Goal: Task Accomplishment & Management: Manage account settings

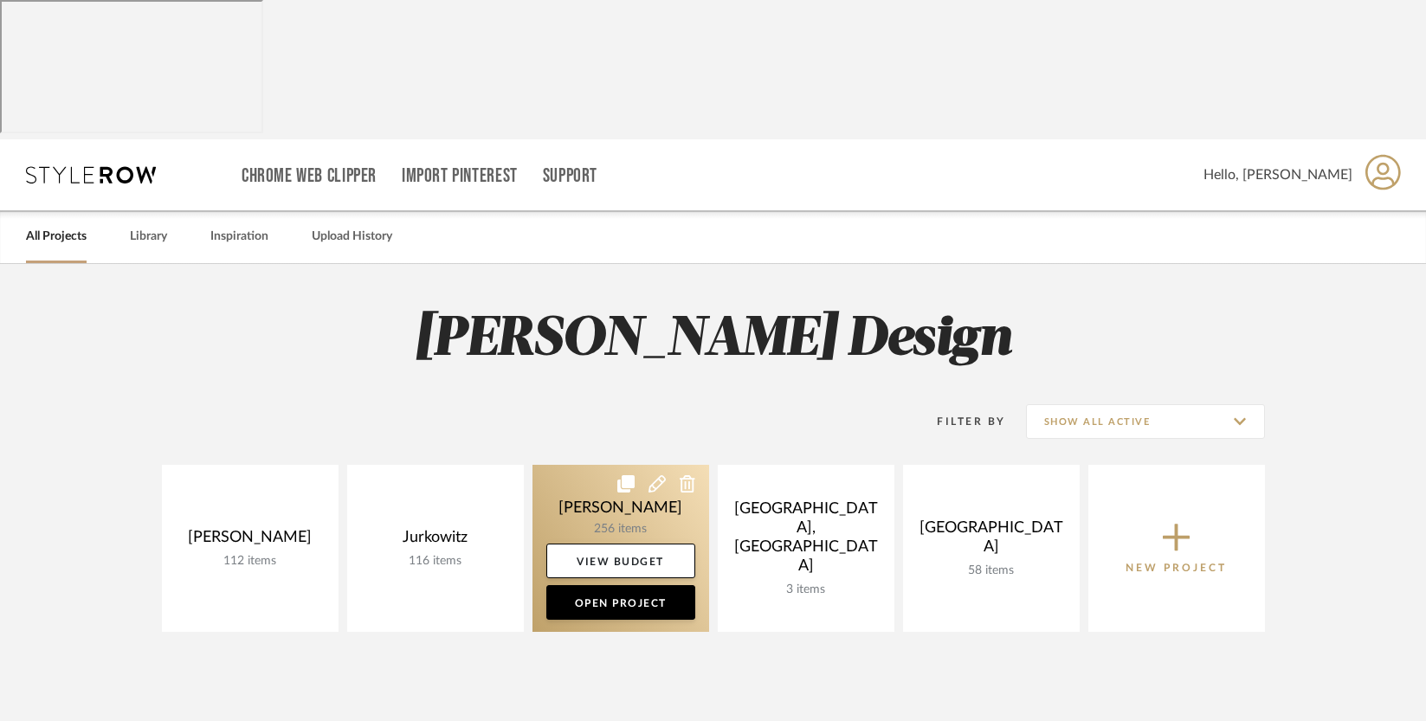
click at [629, 465] on link at bounding box center [621, 548] width 177 height 167
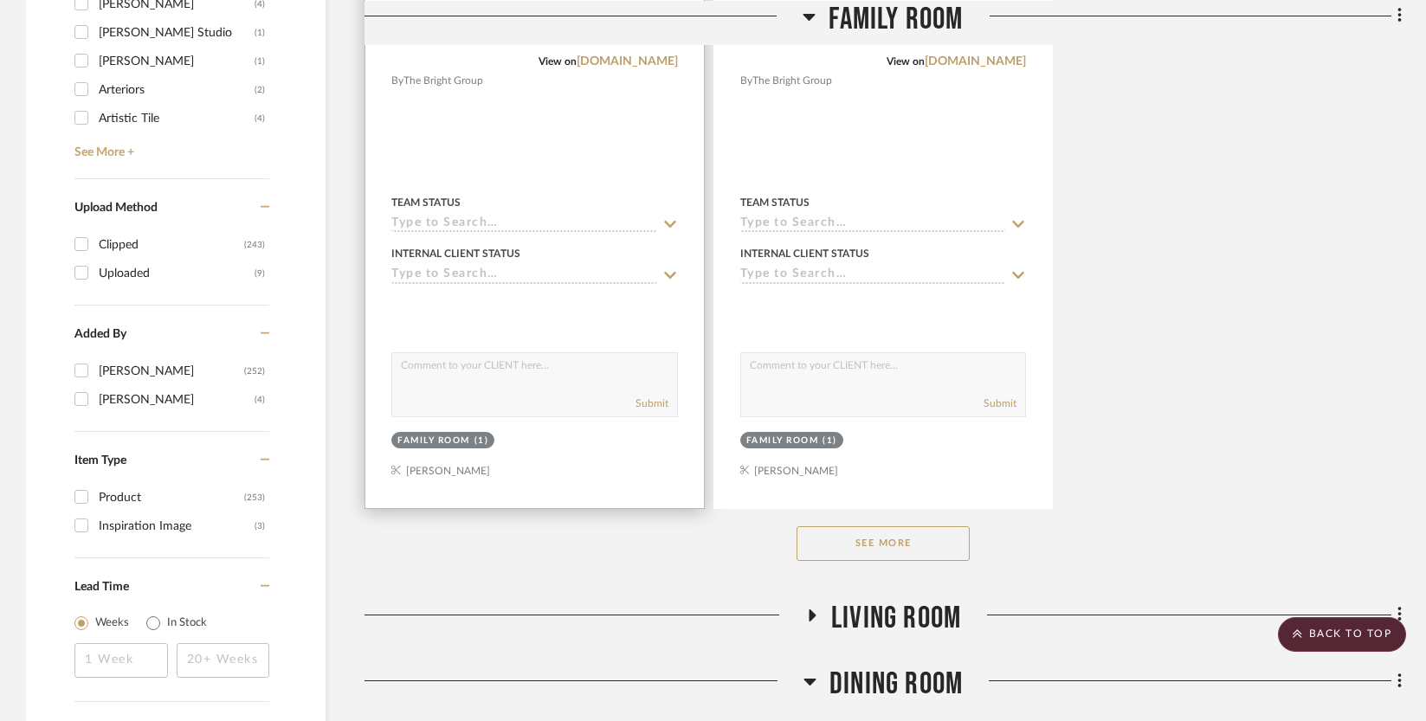
scroll to position [2402, 0]
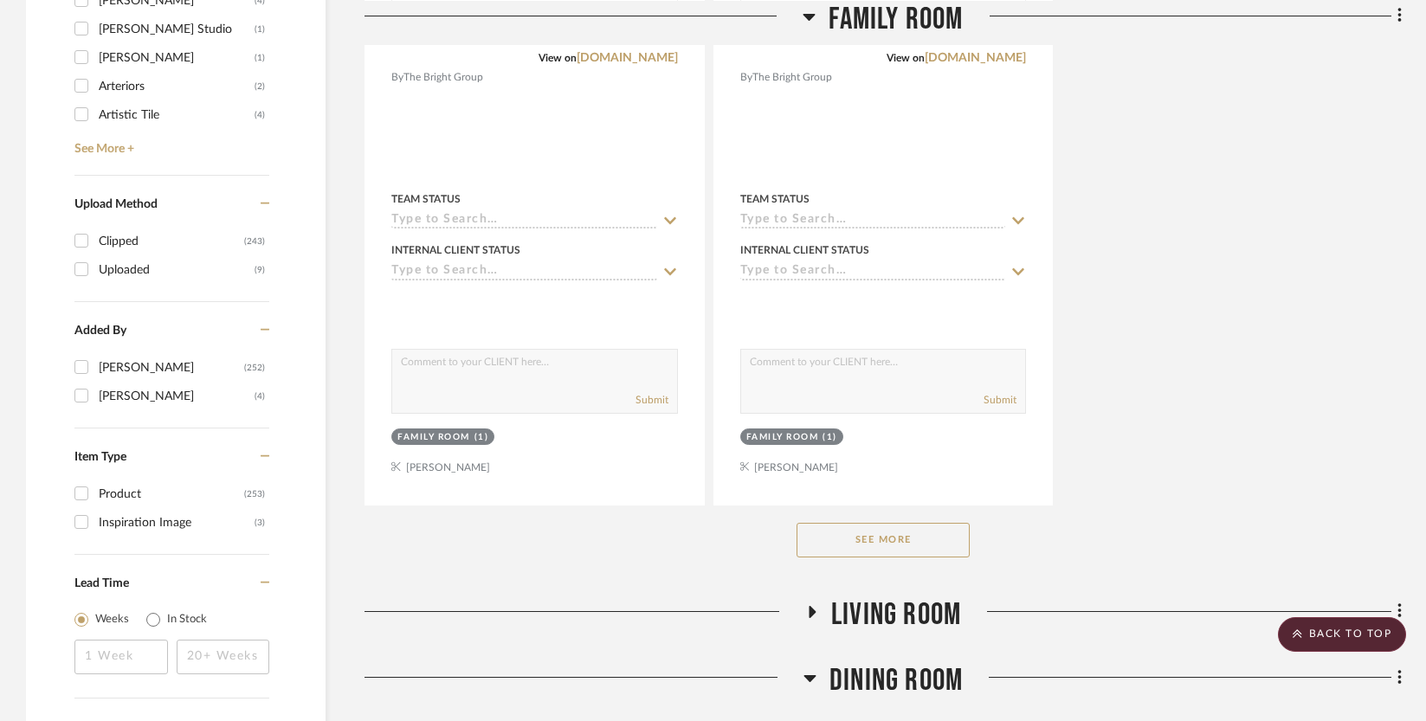
click at [852, 532] on button "See More" at bounding box center [883, 540] width 173 height 35
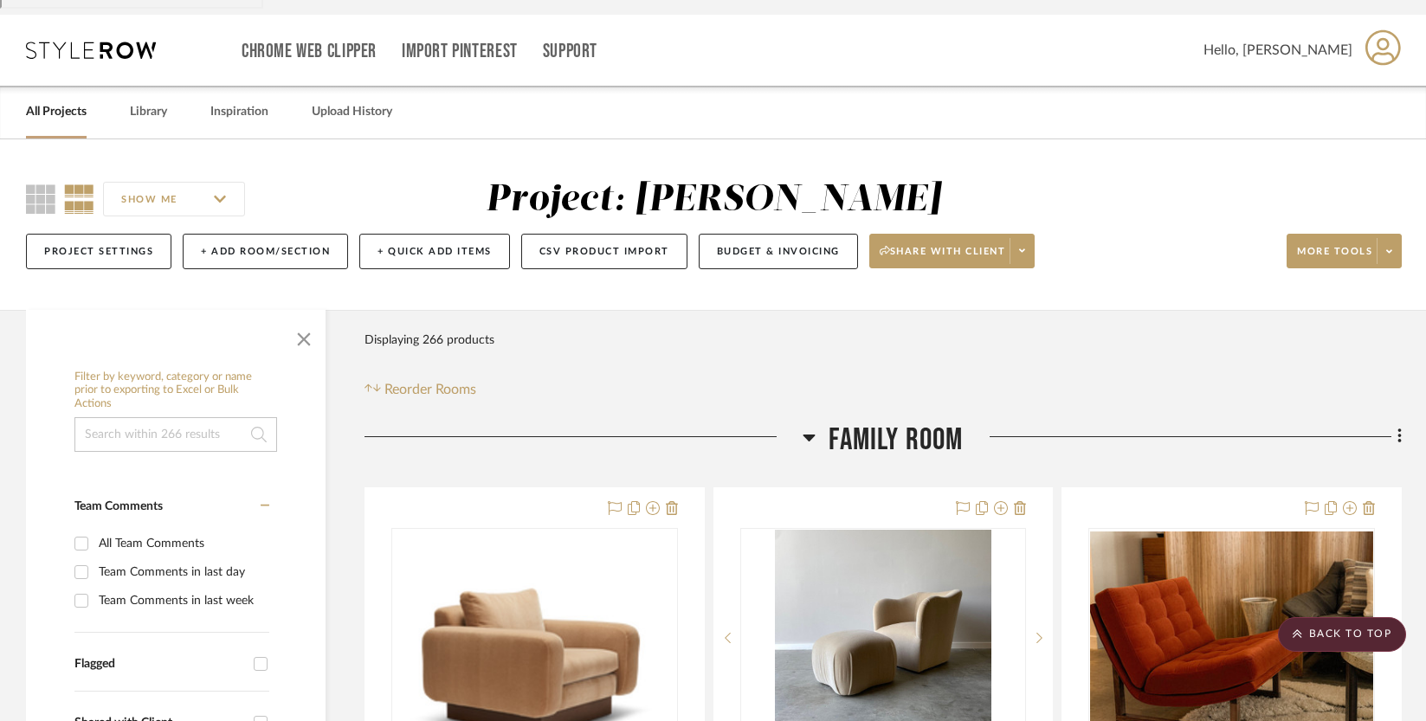
scroll to position [124, 0]
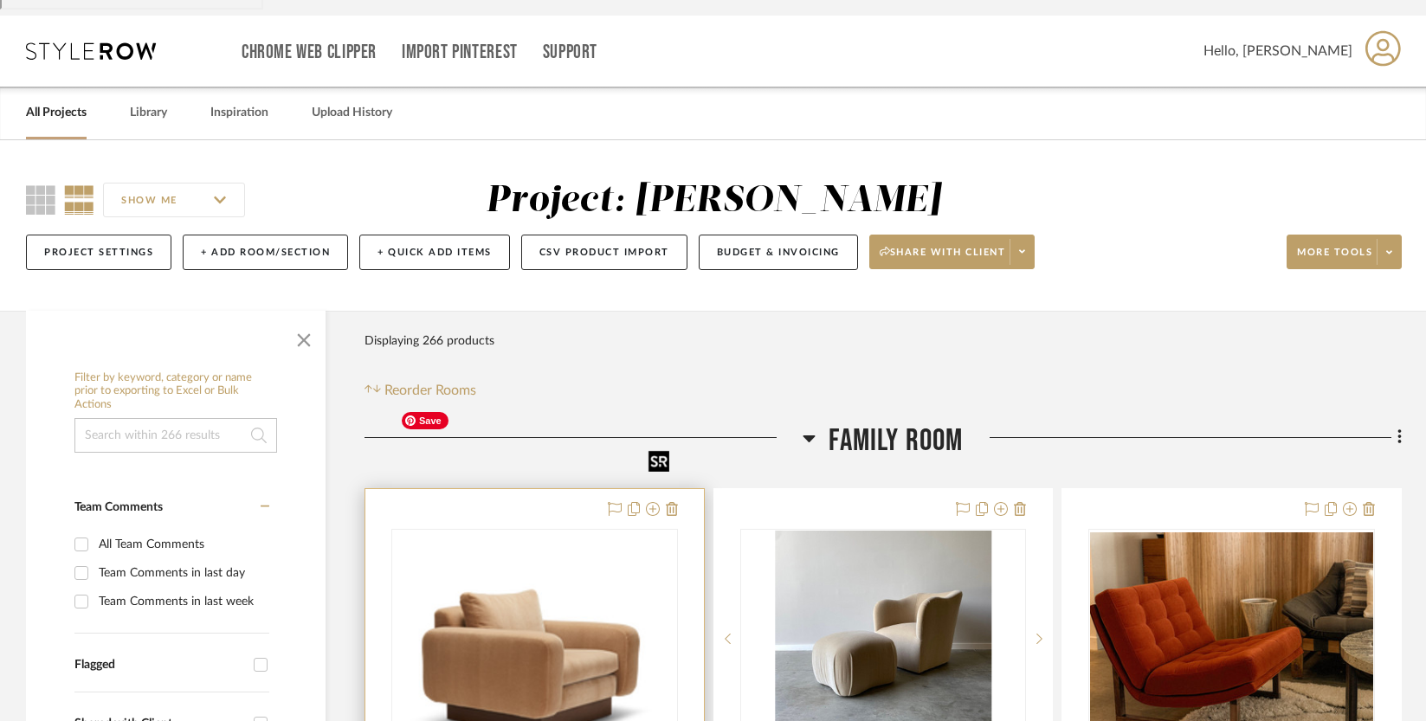
click at [516, 533] on img "0" at bounding box center [534, 639] width 283 height 212
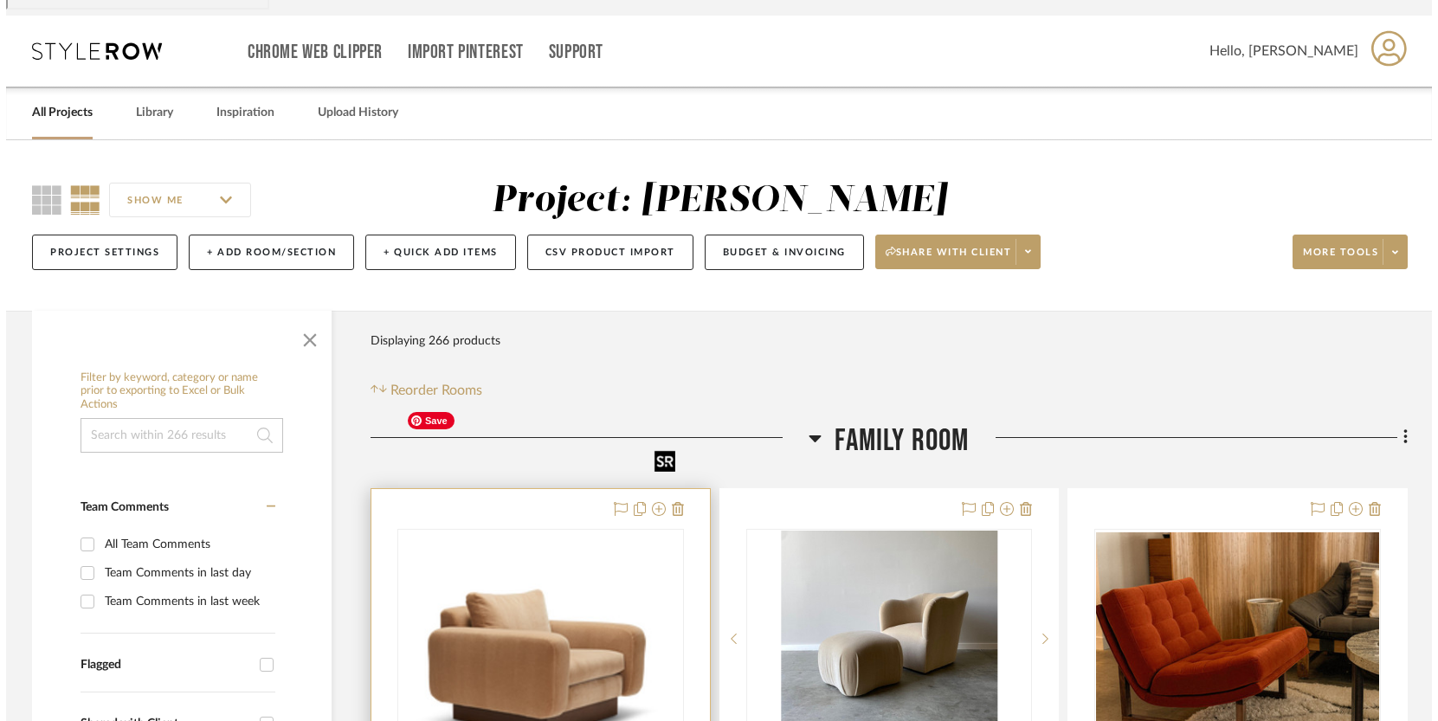
scroll to position [0, 0]
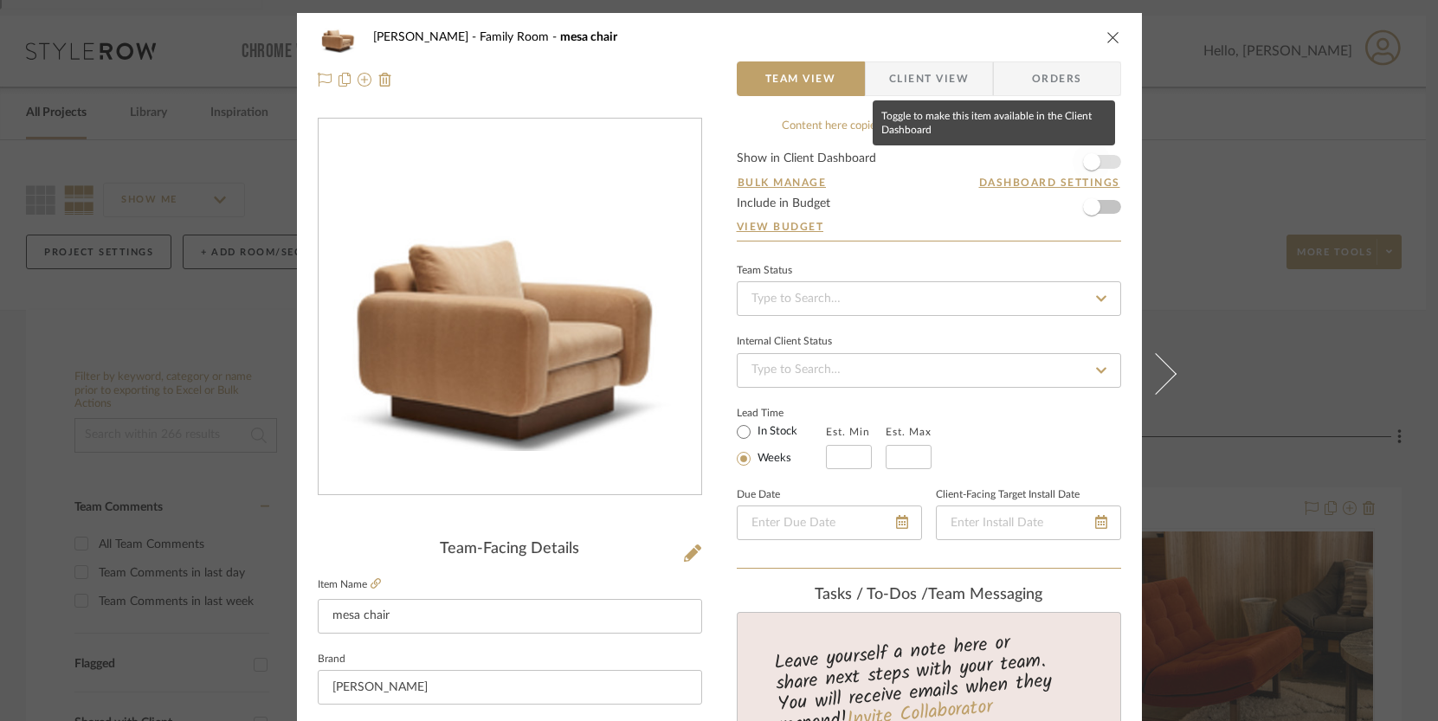
click at [1088, 164] on span "button" at bounding box center [1091, 161] width 17 height 17
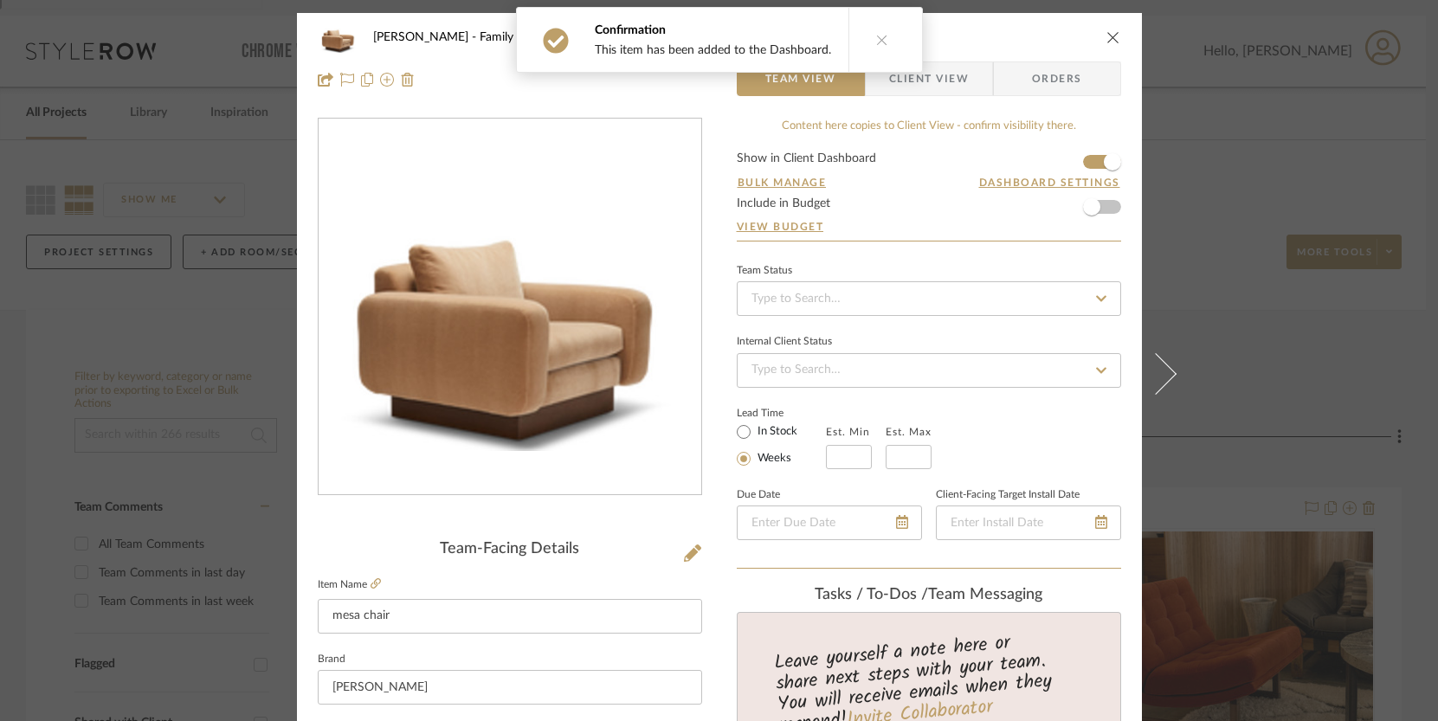
click at [1284, 546] on div "[PERSON_NAME] Family Room mesa chair Team View Client View Orders Team-Facing D…" at bounding box center [719, 360] width 1438 height 721
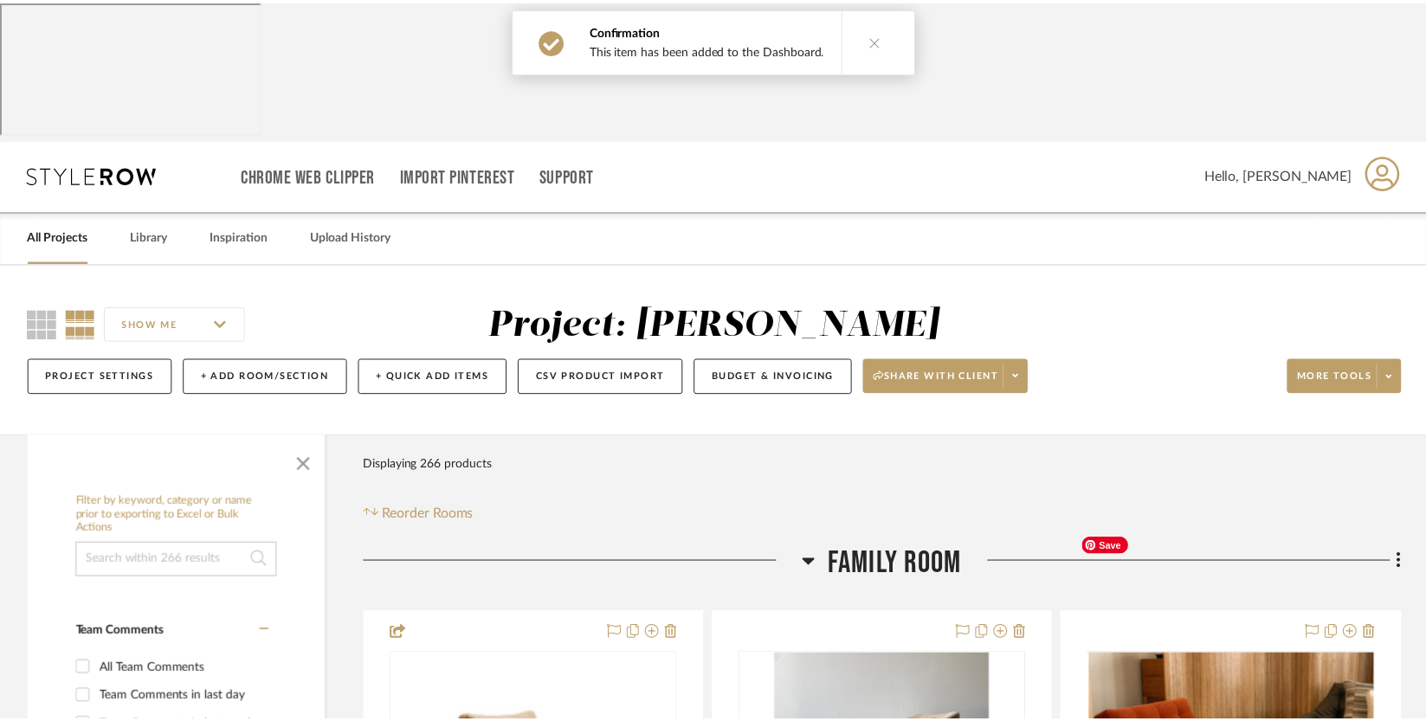
scroll to position [124, 0]
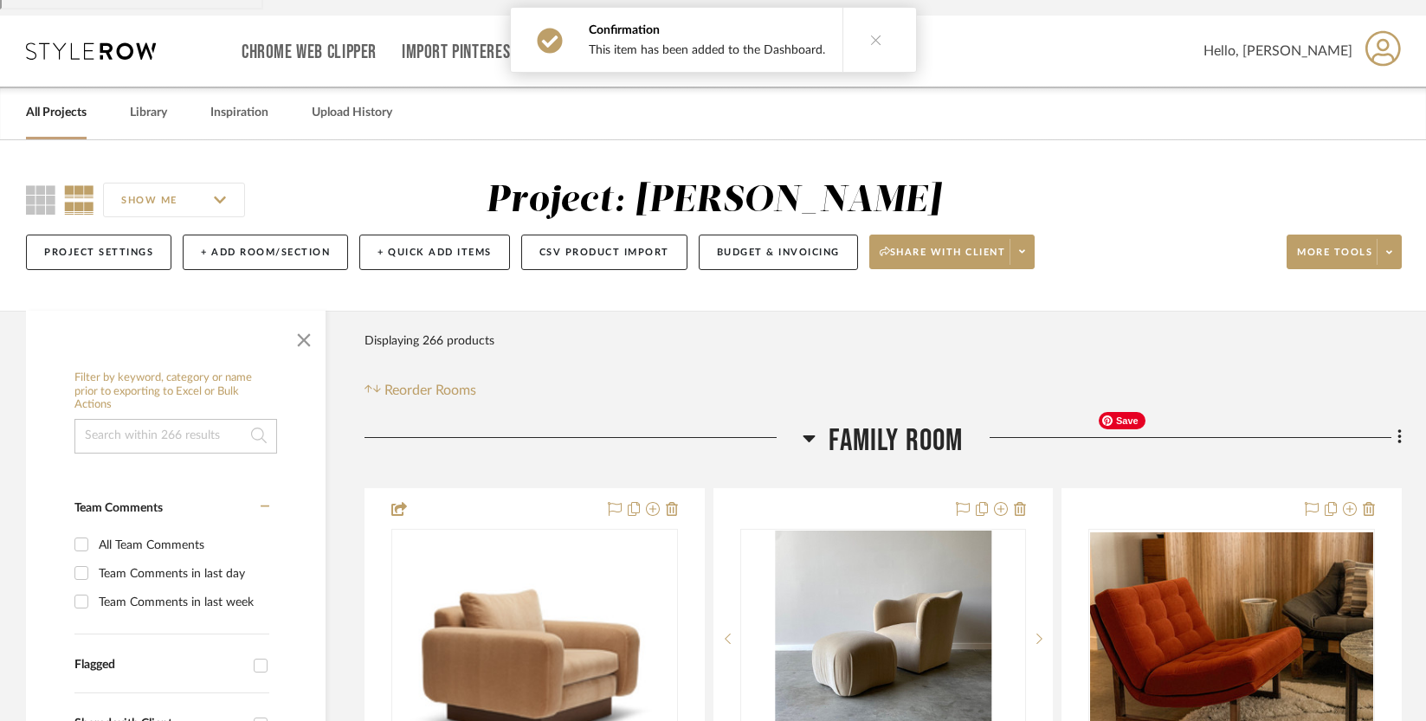
click at [1284, 544] on div at bounding box center [1231, 639] width 287 height 220
click at [1192, 534] on img "0" at bounding box center [1231, 639] width 283 height 212
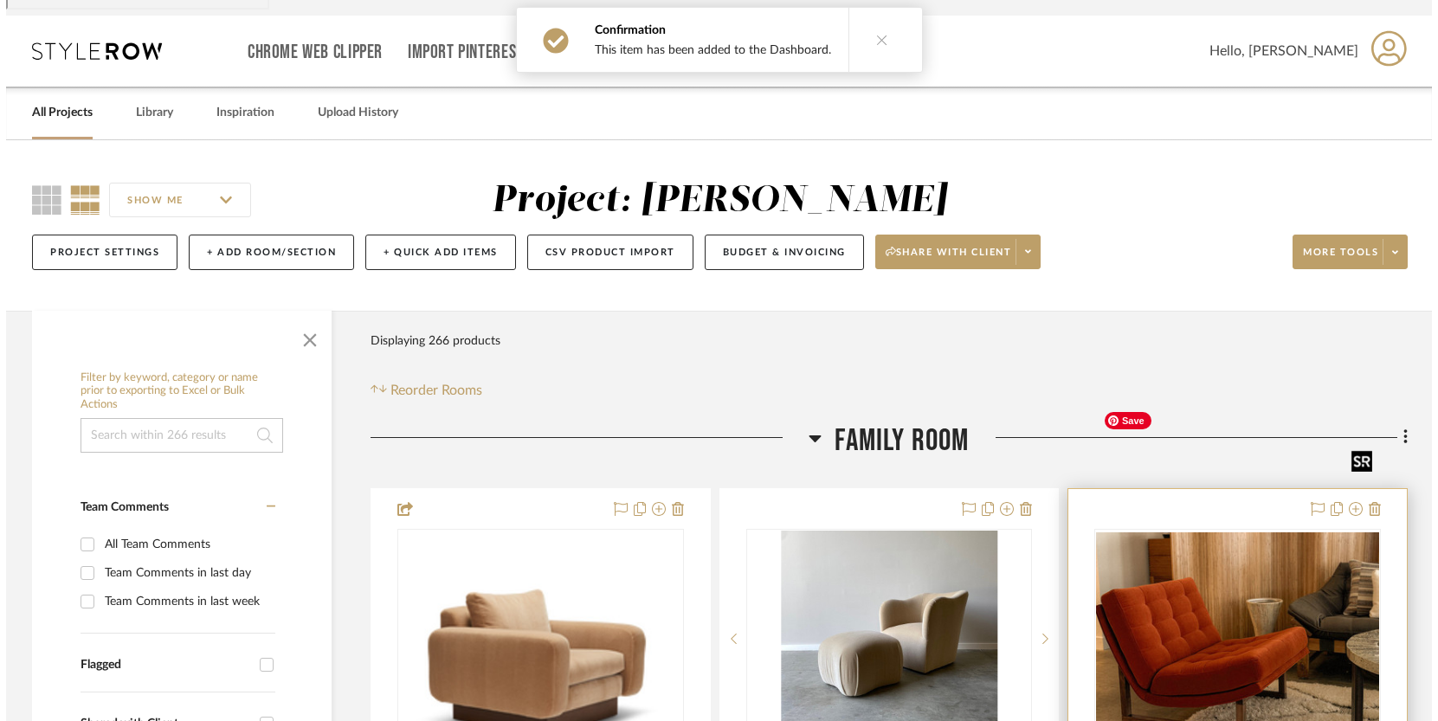
scroll to position [0, 0]
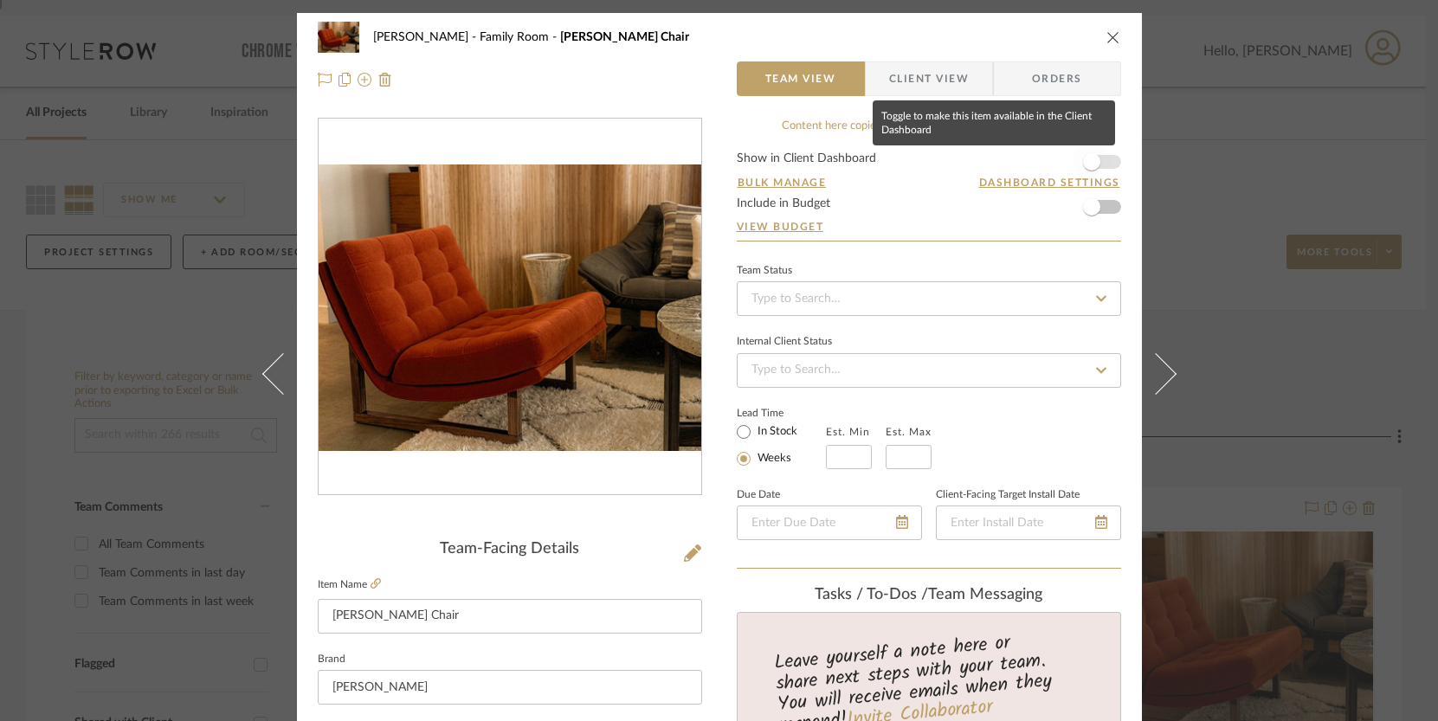
click at [1083, 165] on span "button" at bounding box center [1091, 161] width 17 height 17
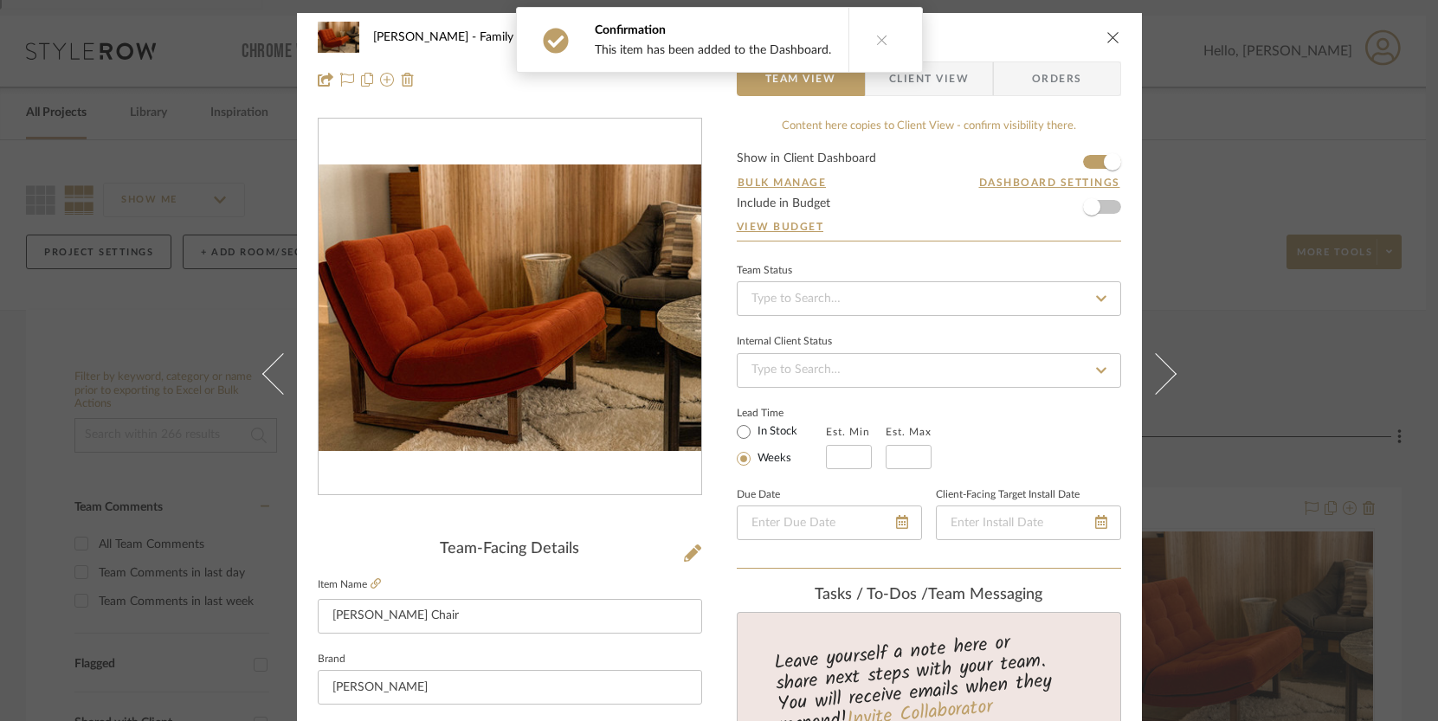
click at [1293, 497] on div "[PERSON_NAME] Family Room [PERSON_NAME] Chair Team View Client View Orders Team…" at bounding box center [719, 360] width 1438 height 721
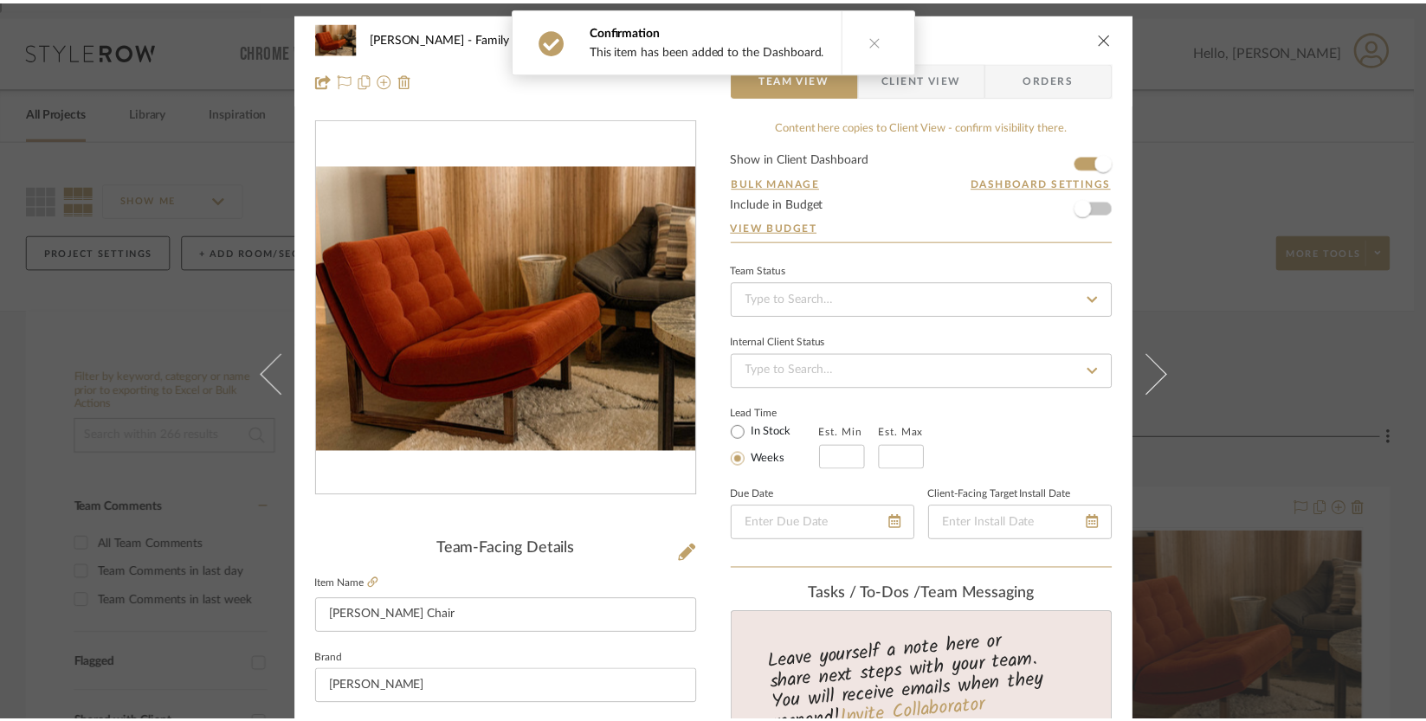
scroll to position [124, 0]
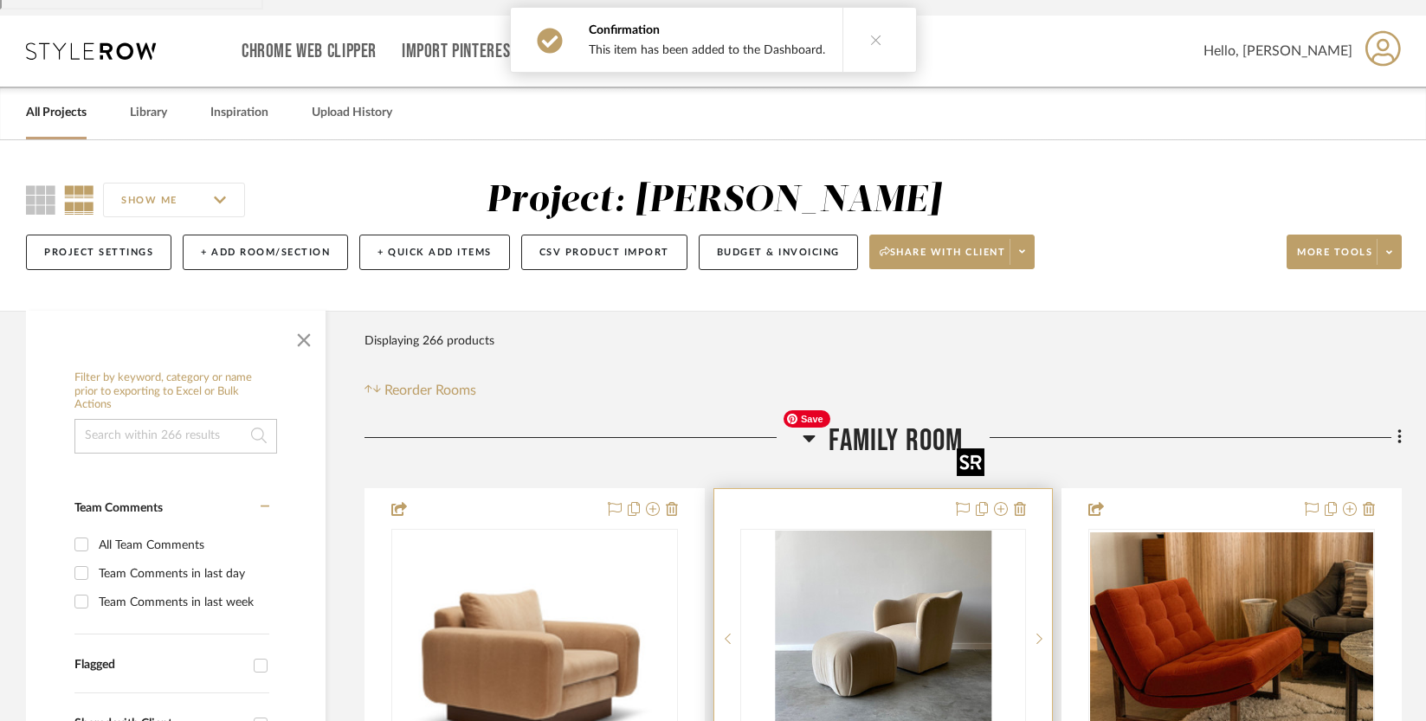
click at [914, 531] on img "0" at bounding box center [883, 639] width 216 height 216
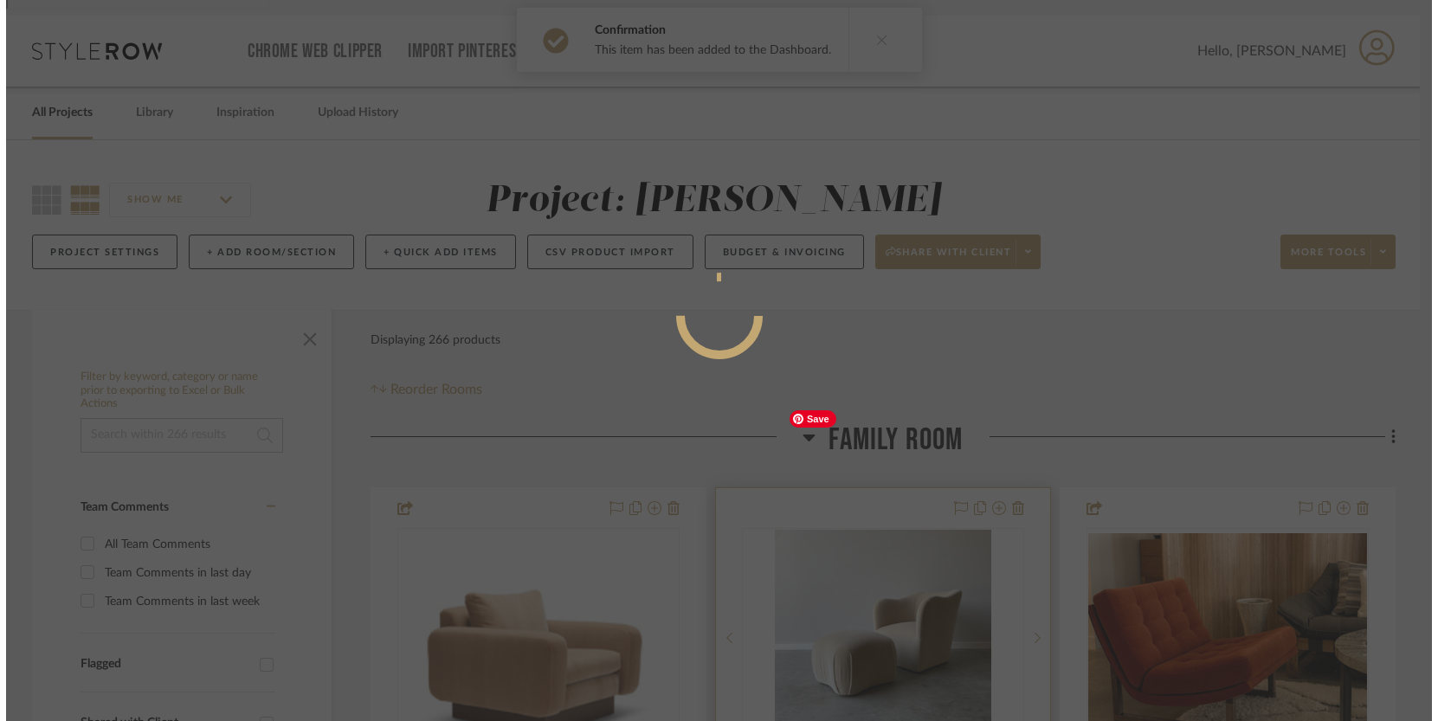
scroll to position [0, 0]
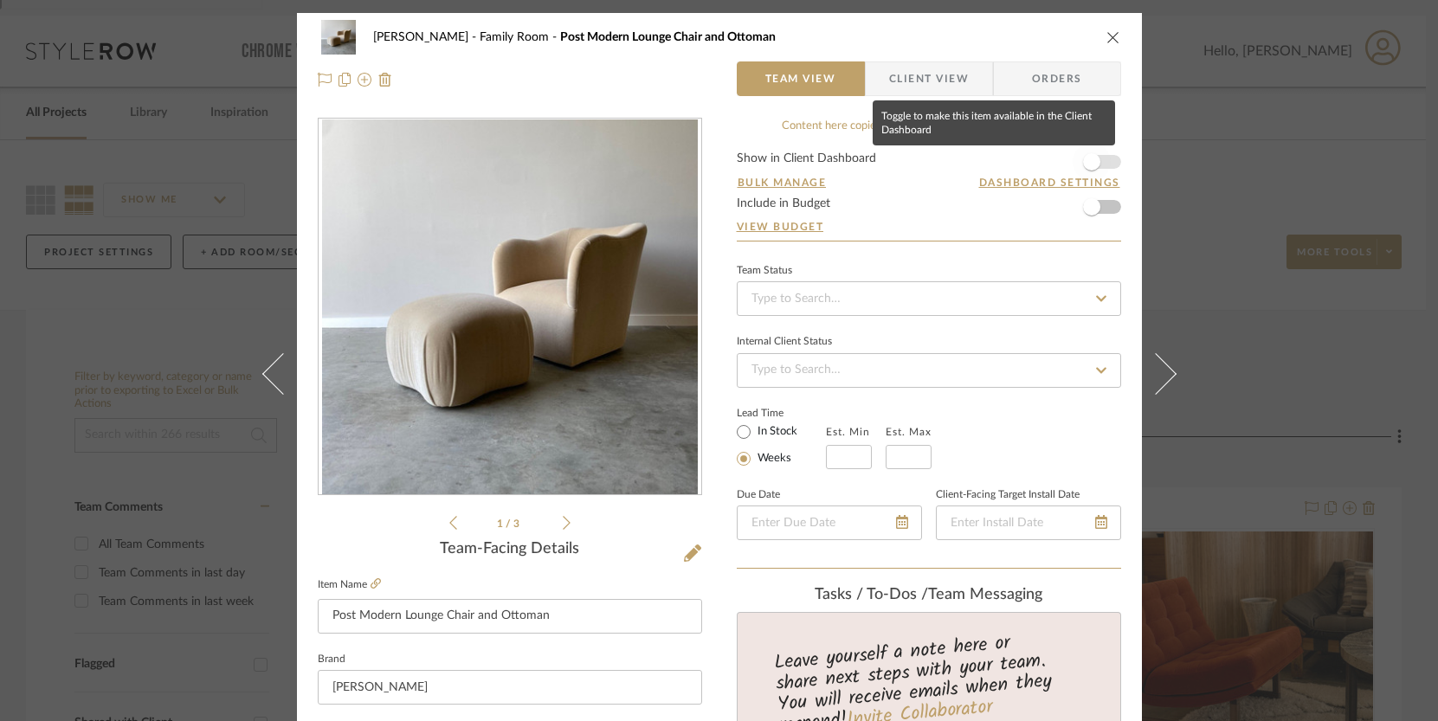
click at [1085, 163] on span "button" at bounding box center [1091, 161] width 17 height 17
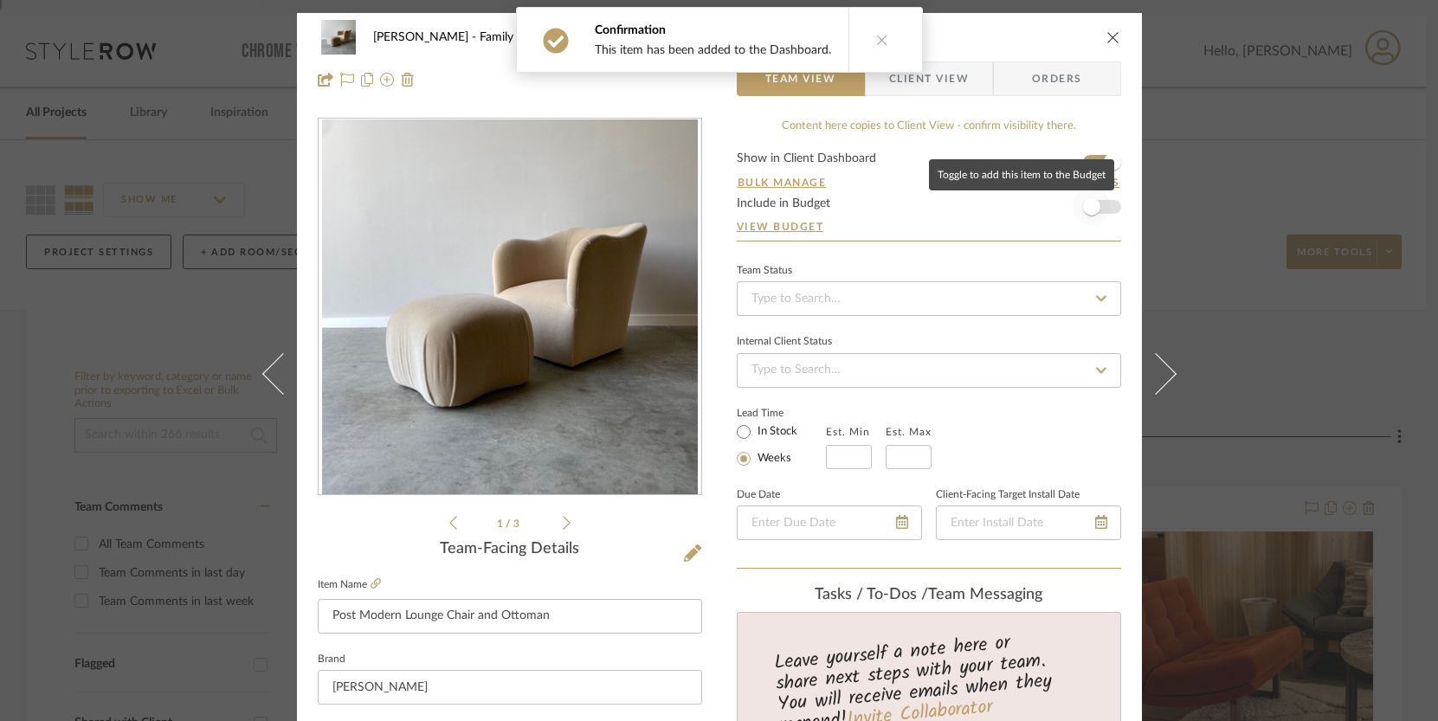
click at [1086, 210] on span "button" at bounding box center [1091, 206] width 17 height 17
click at [1304, 451] on div "[PERSON_NAME] Family Room Post Modern Lounge Chair and Ottoman Team View Client…" at bounding box center [719, 360] width 1438 height 721
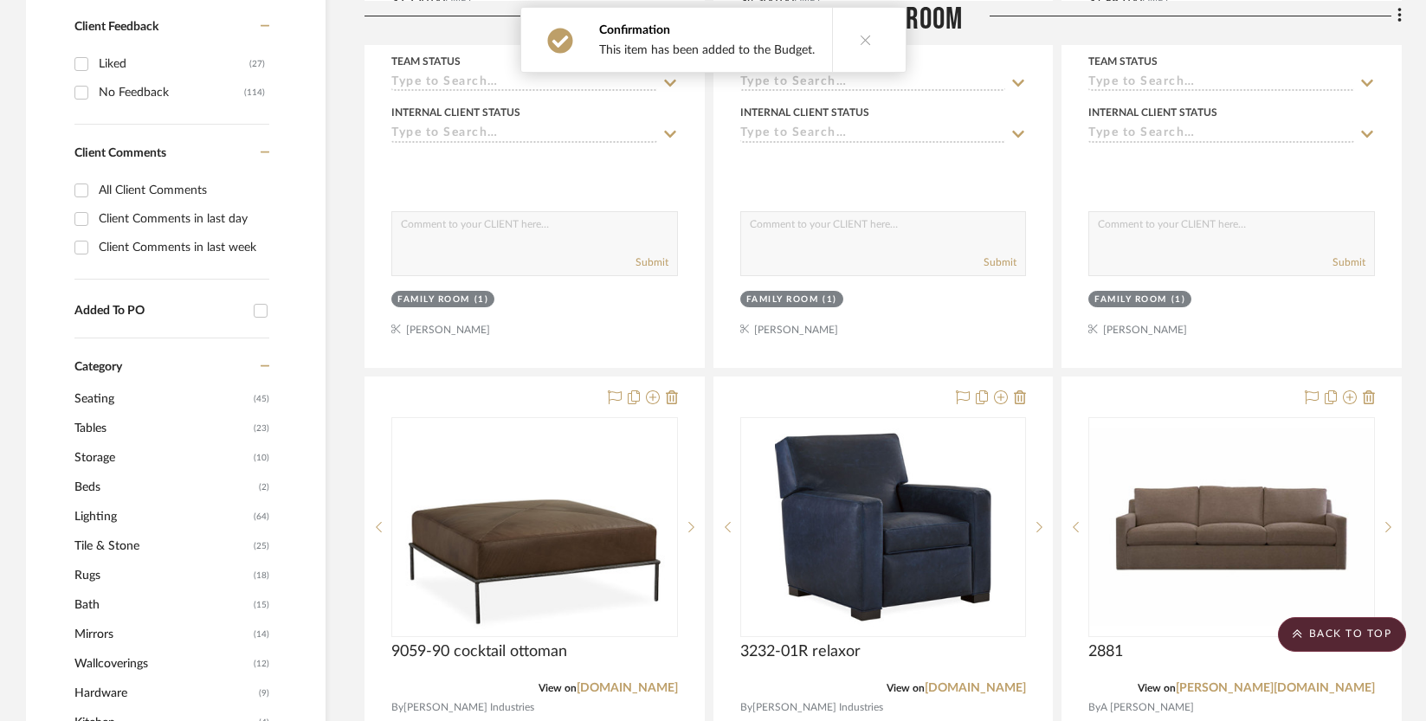
scroll to position [1031, 0]
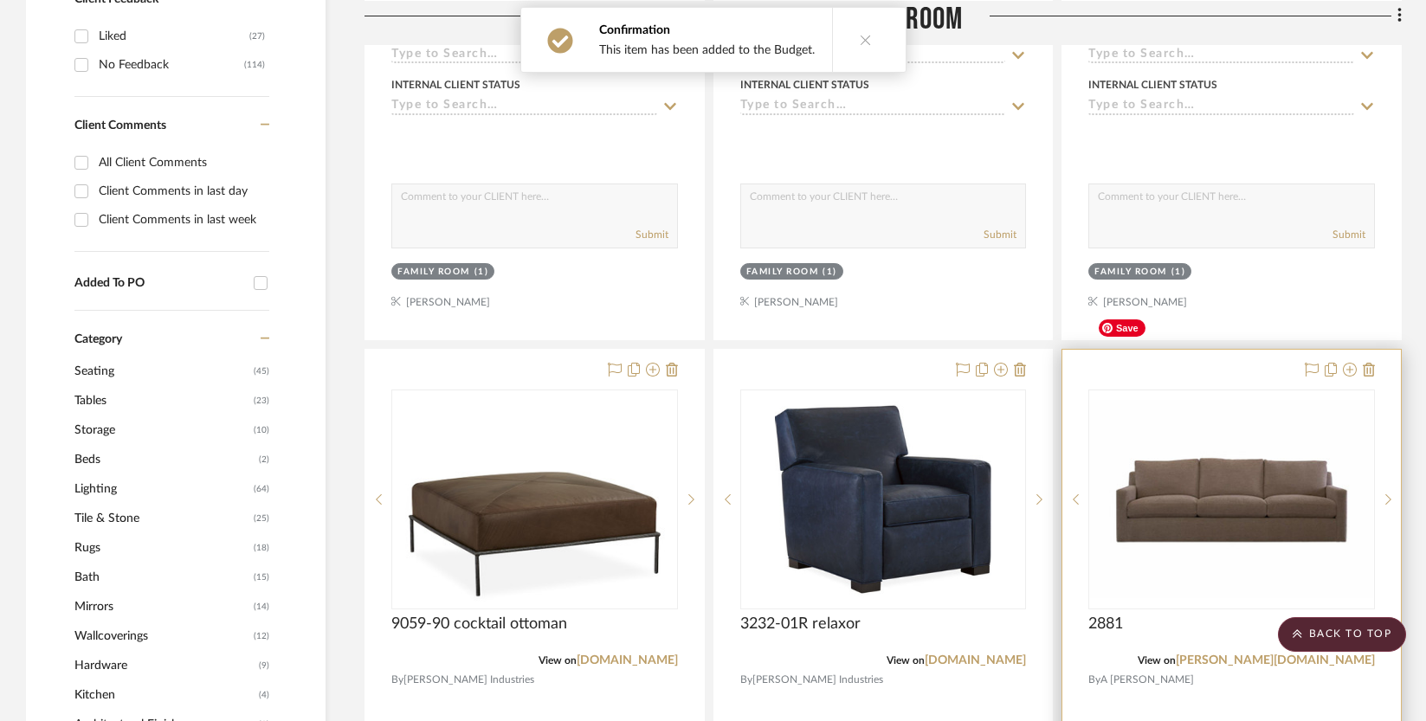
click at [0, 0] on img at bounding box center [0, 0] width 0 height 0
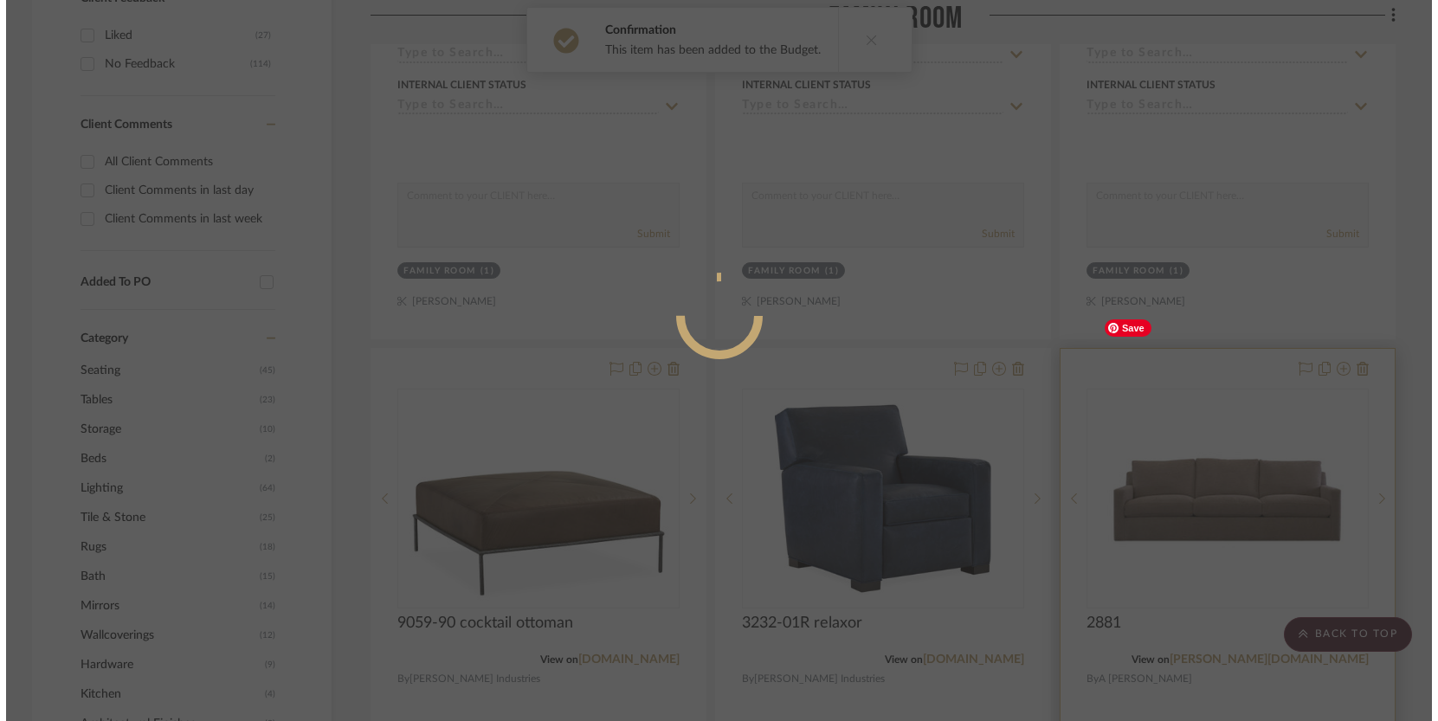
scroll to position [0, 0]
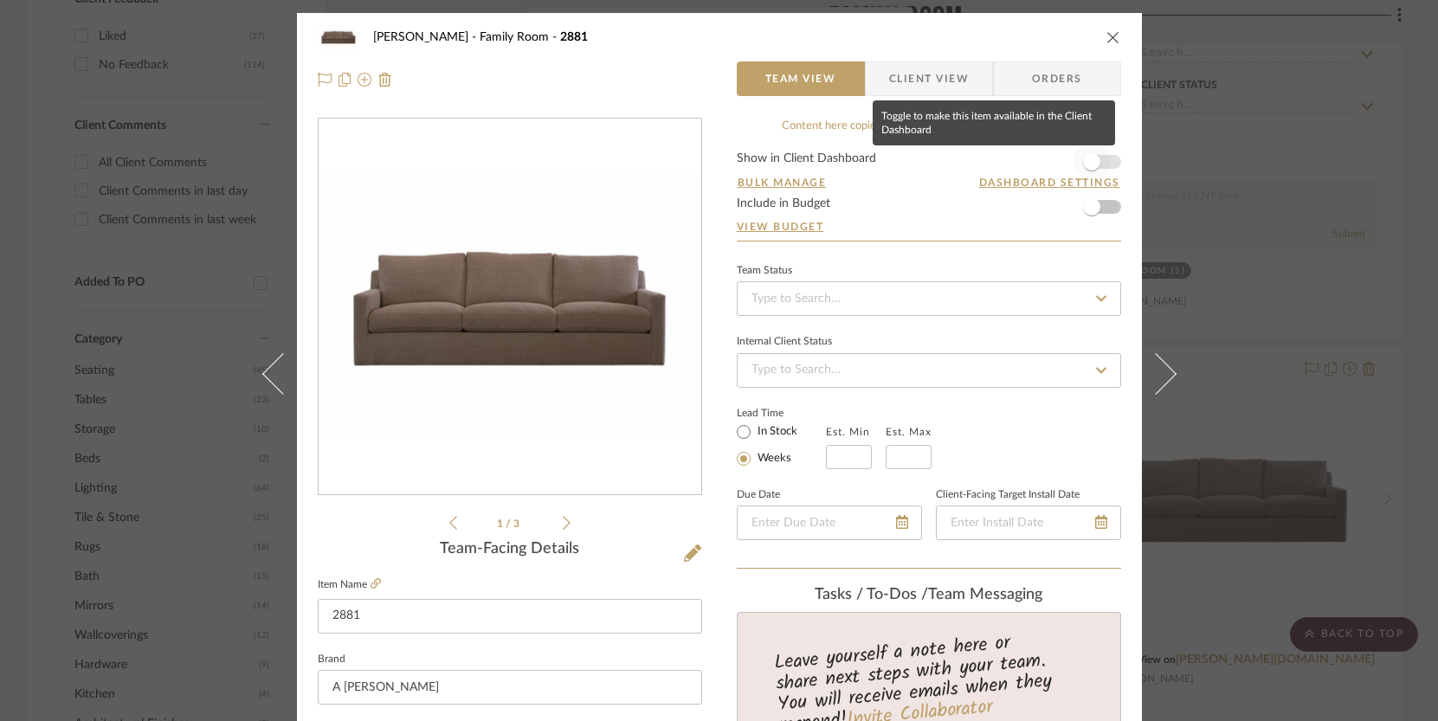
click at [1090, 165] on span "button" at bounding box center [1091, 161] width 17 height 17
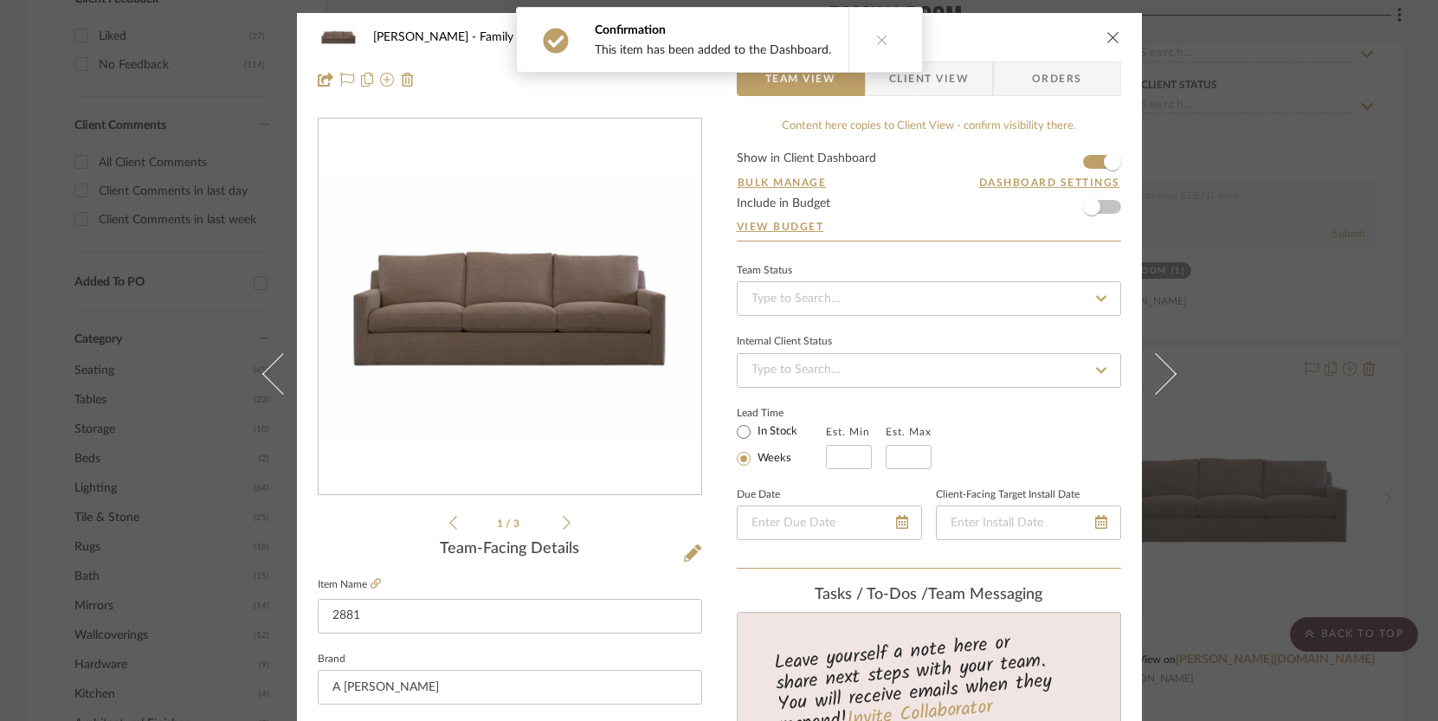
click at [1342, 350] on div "[PERSON_NAME] Family Room 2881 Team View Client View Orders 1 / 3 Team-Facing D…" at bounding box center [719, 360] width 1438 height 721
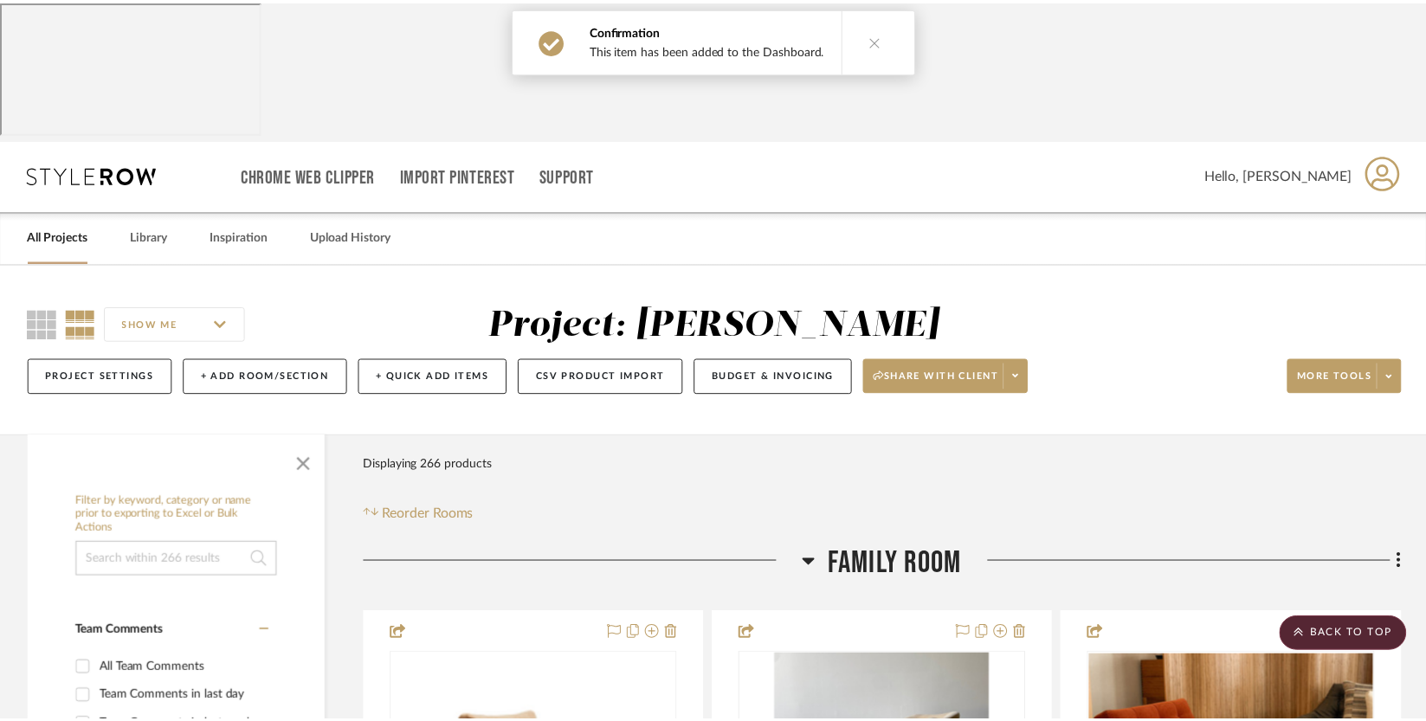
scroll to position [1031, 0]
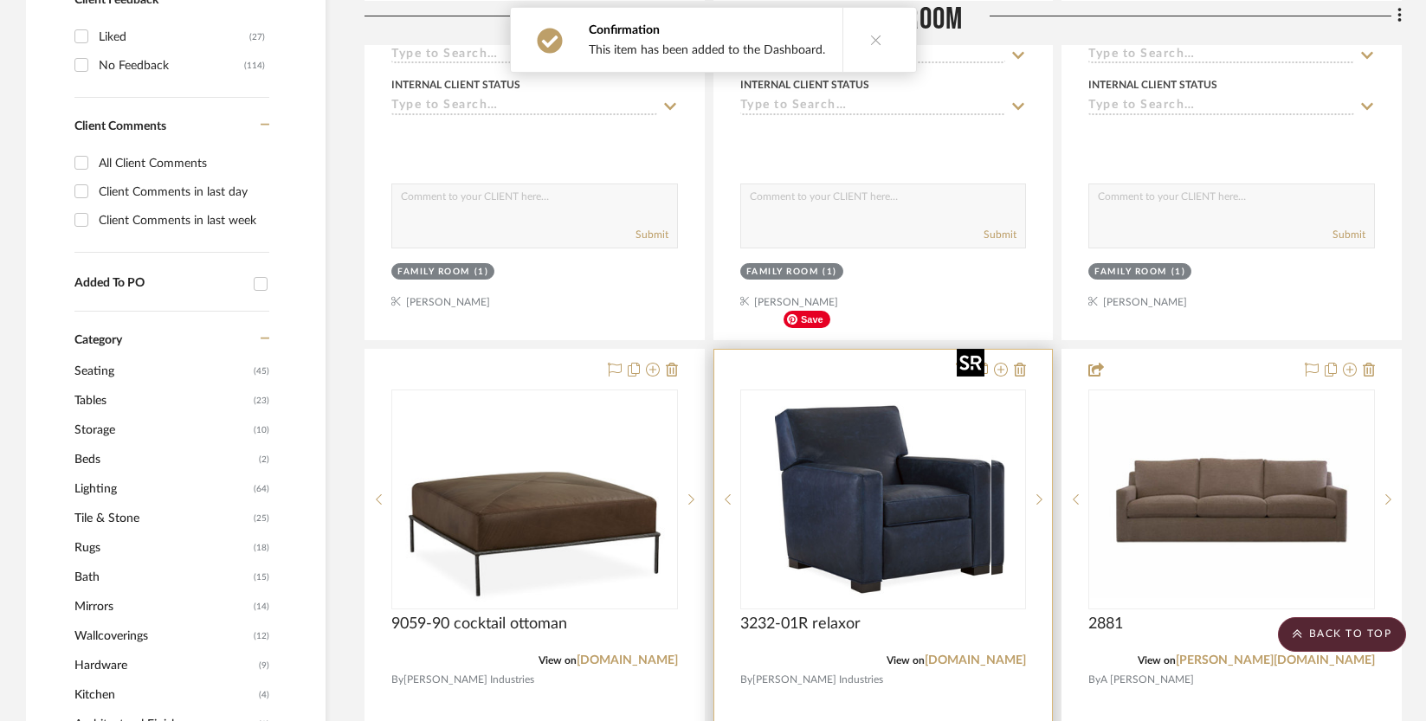
click at [855, 462] on div at bounding box center [883, 500] width 287 height 220
click at [855, 461] on img "0" at bounding box center [883, 499] width 216 height 216
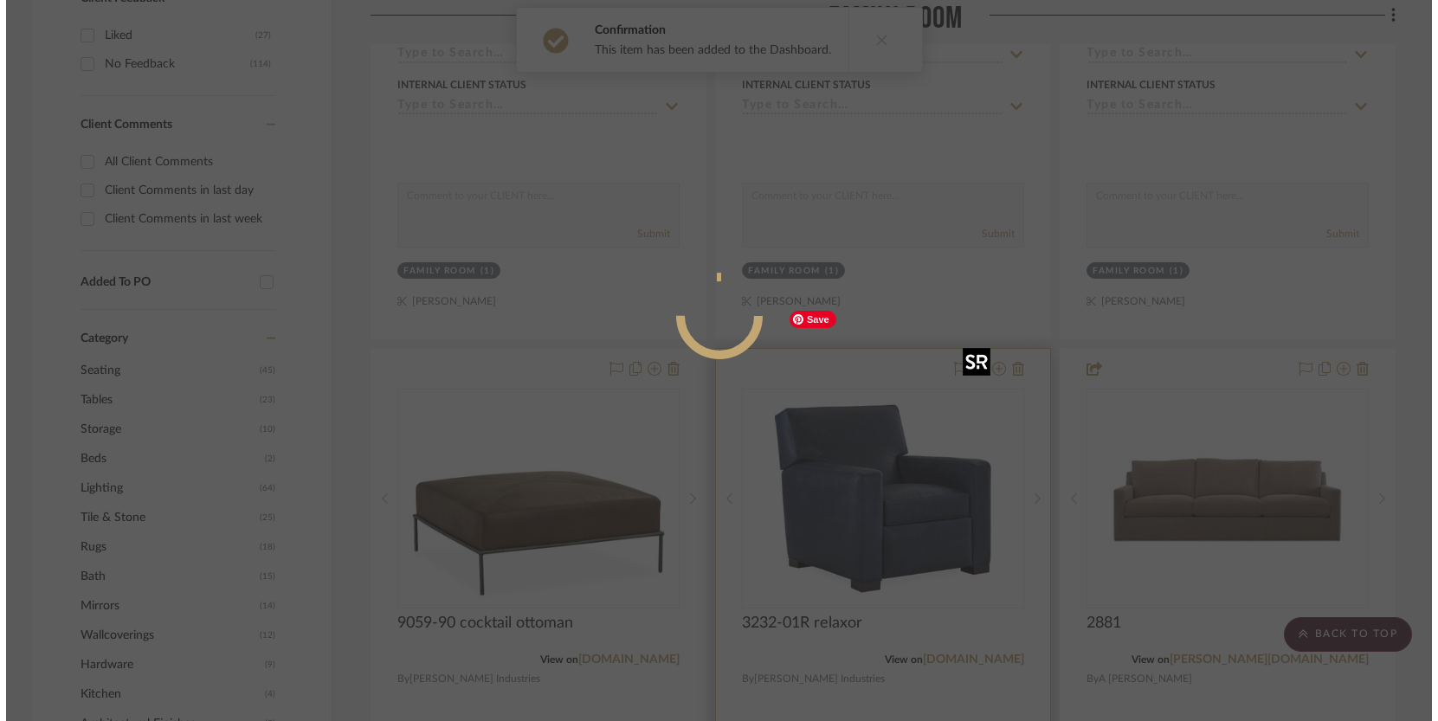
scroll to position [0, 0]
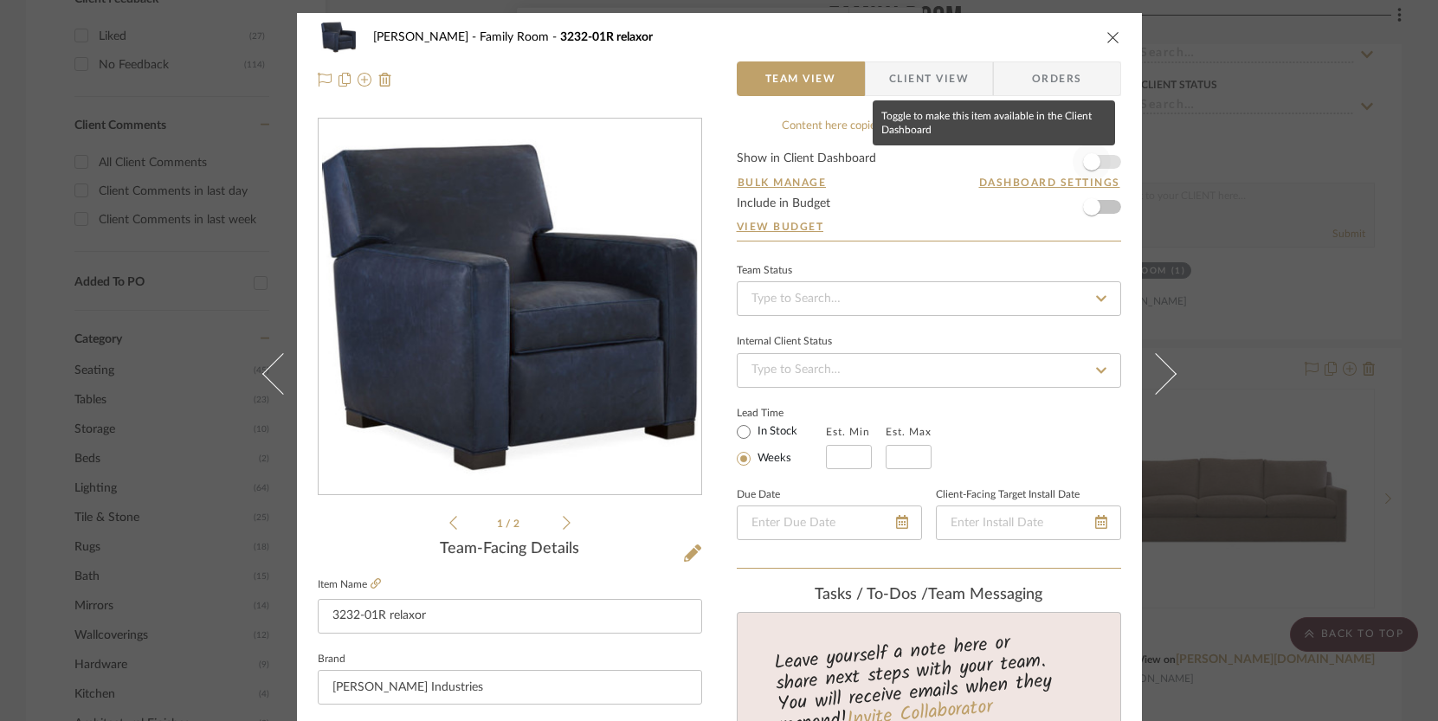
click at [1088, 164] on span "button" at bounding box center [1091, 161] width 17 height 17
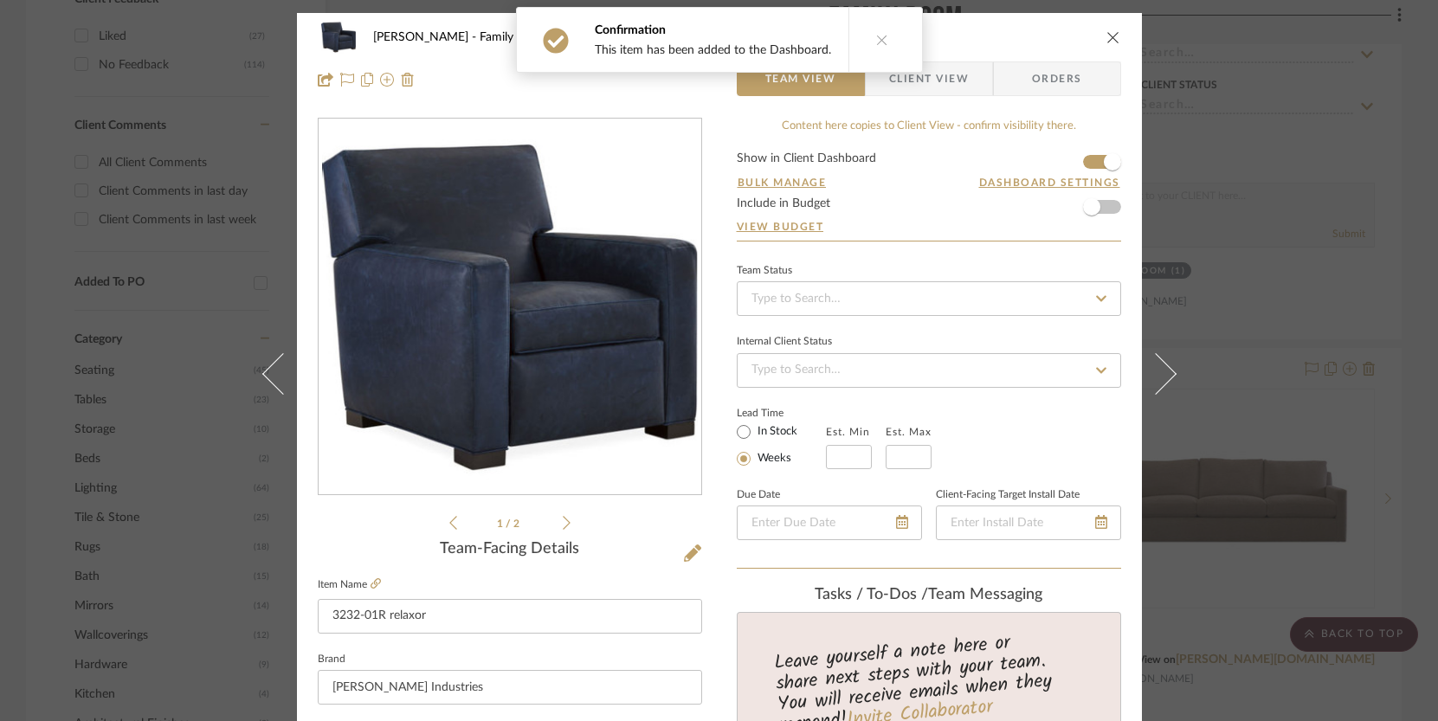
click at [1305, 293] on div "[PERSON_NAME] Family Room 3232-01R relaxor Team View Client View Orders 1 / 2 T…" at bounding box center [719, 360] width 1438 height 721
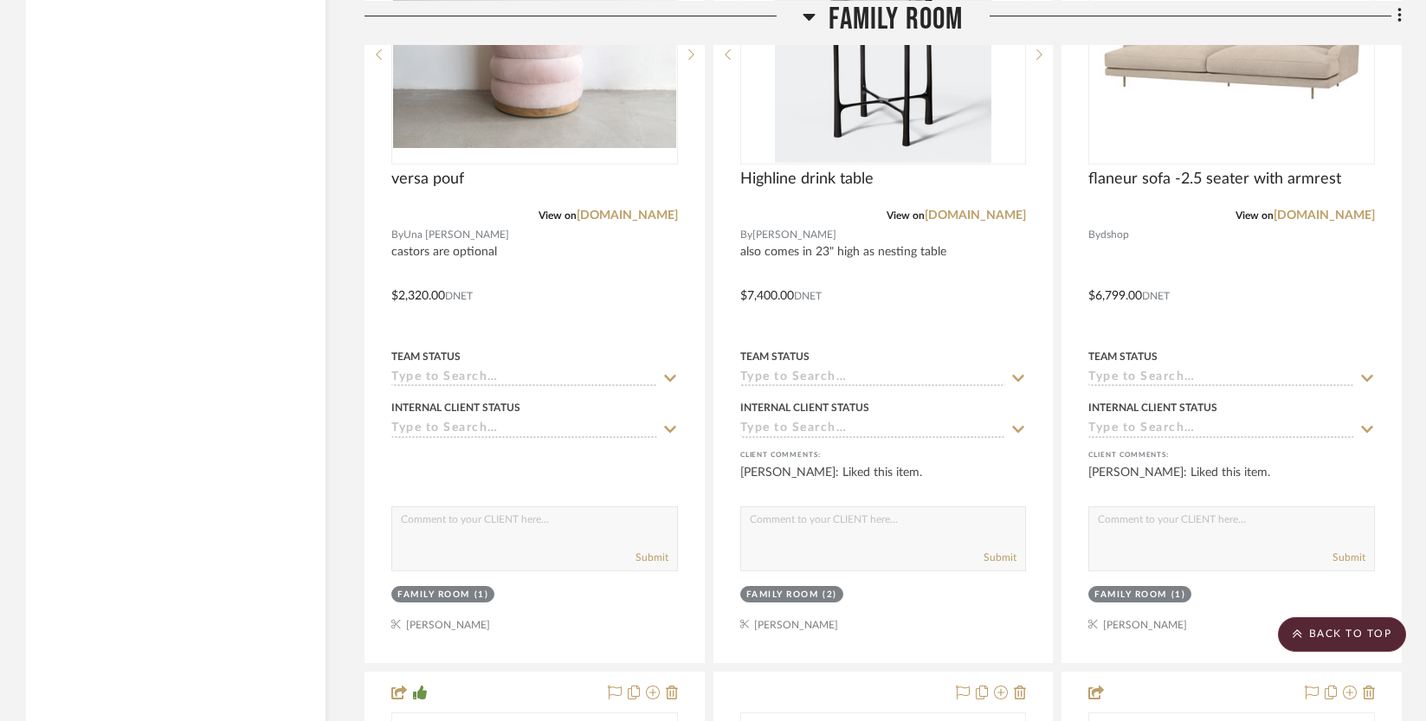
scroll to position [7613, 0]
